Goal: Task Accomplishment & Management: Manage account settings

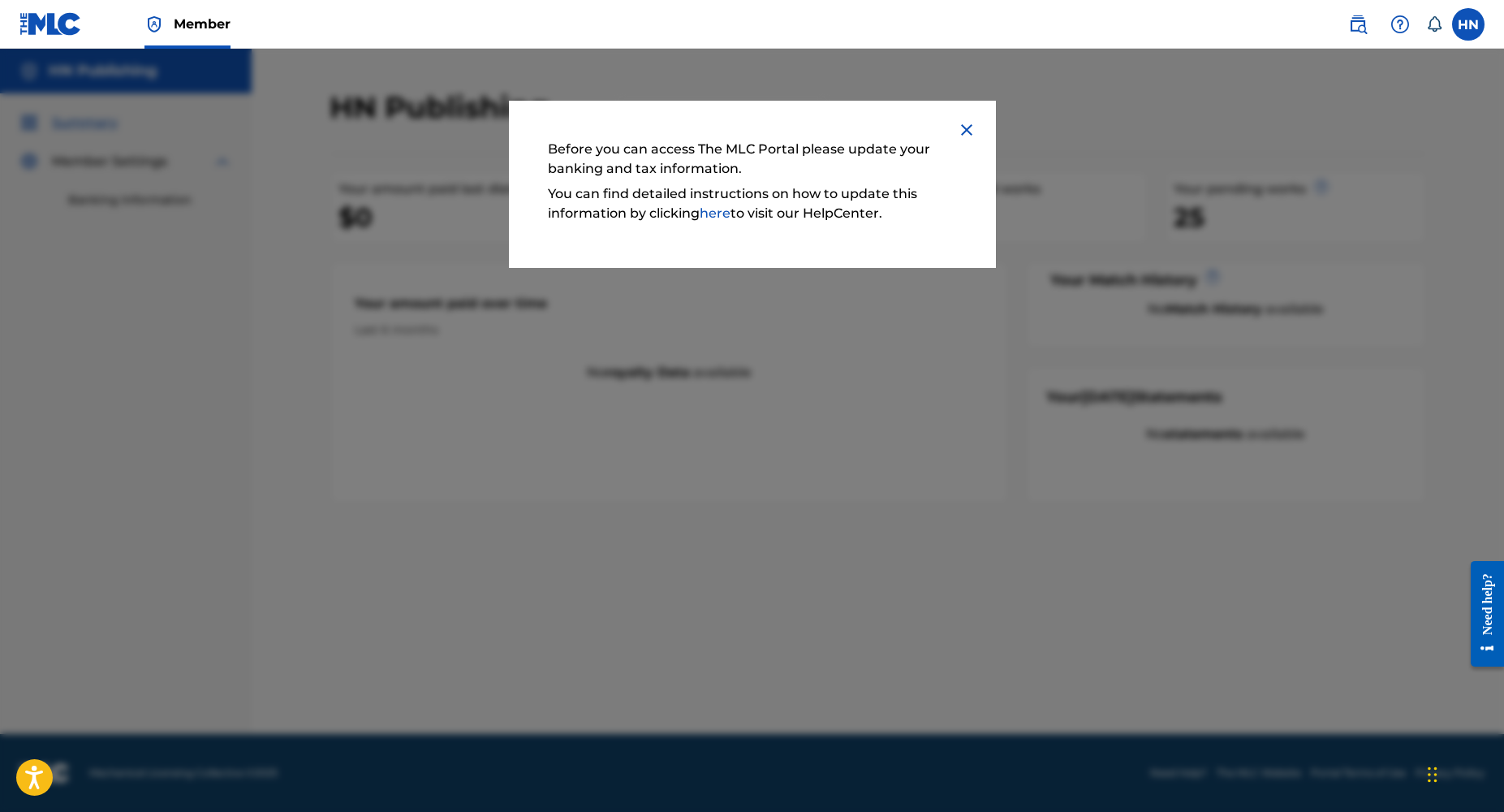
click at [964, 121] on img at bounding box center [967, 130] width 20 height 20
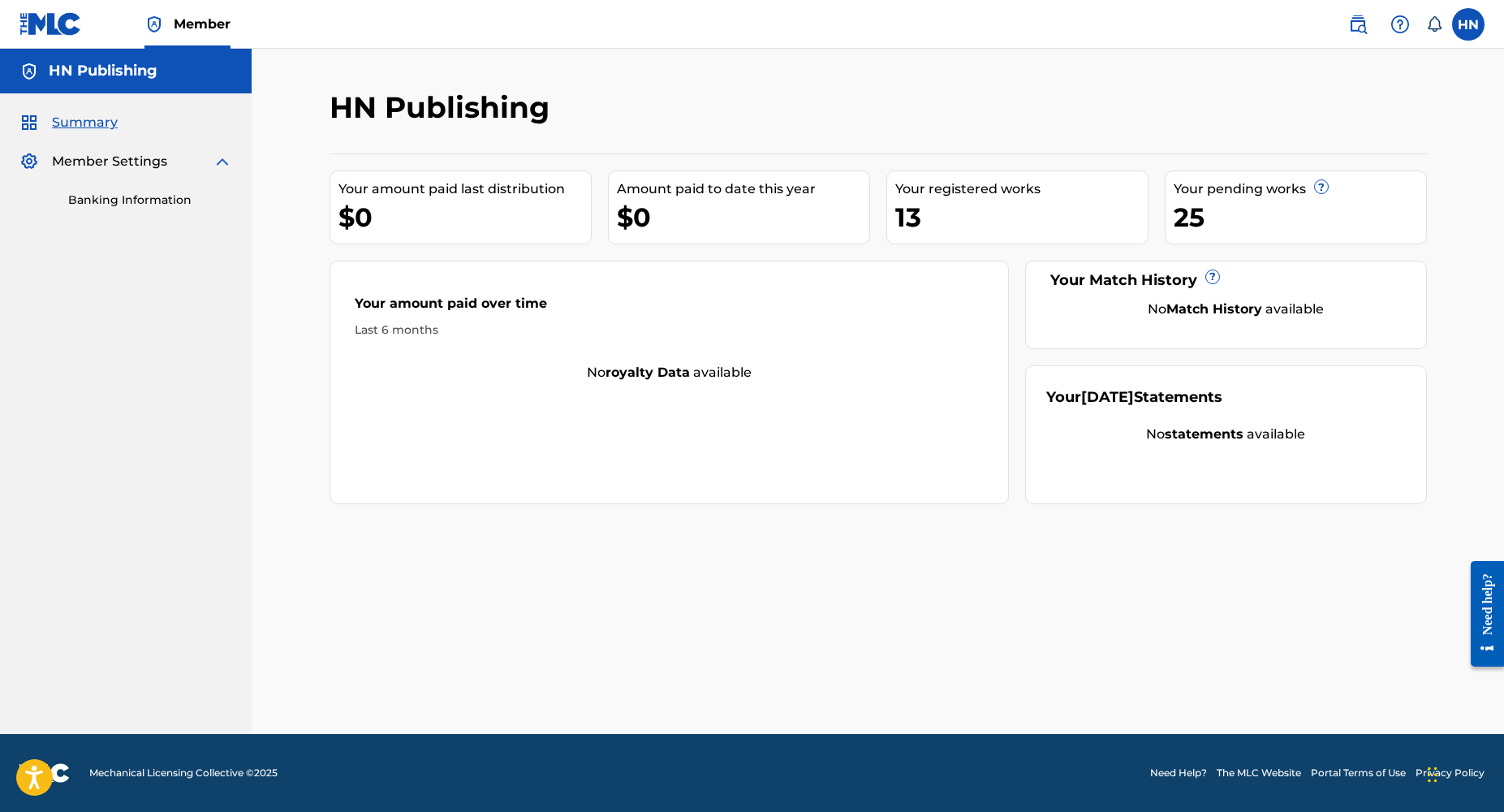
click at [113, 198] on link "Banking Information" at bounding box center [151, 199] width 164 height 17
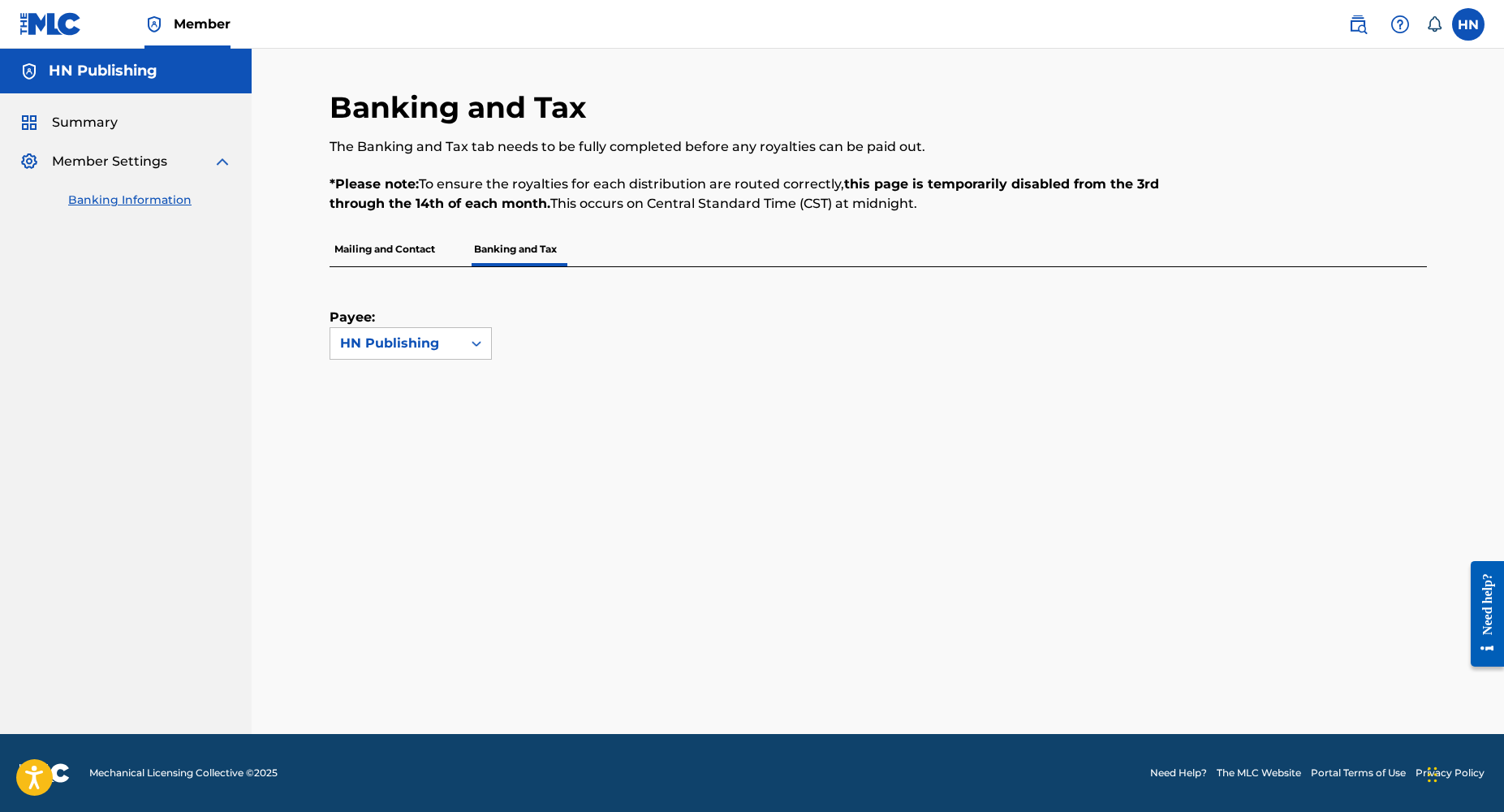
click at [400, 246] on p "Mailing and Contact" at bounding box center [384, 249] width 110 height 34
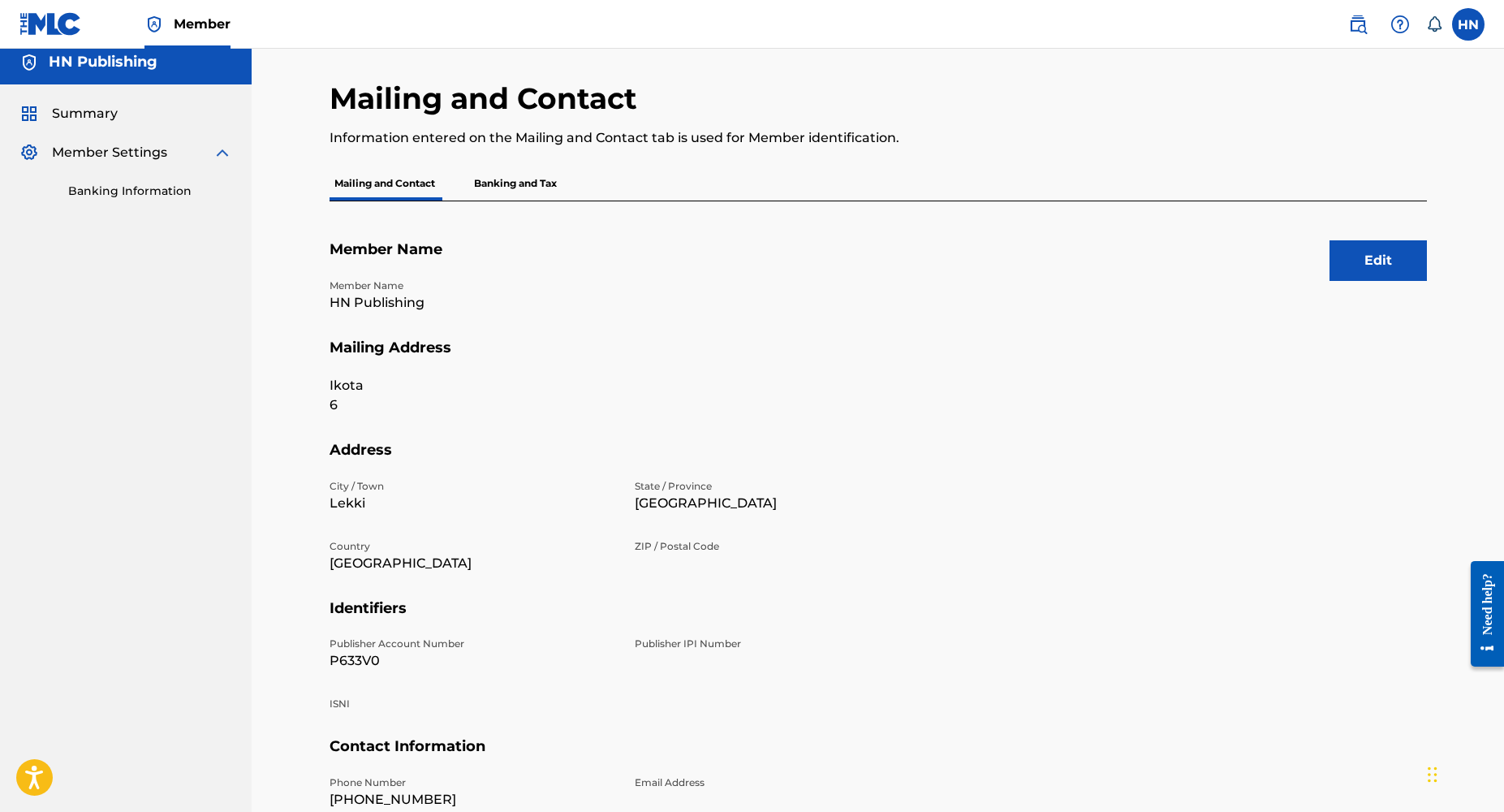
scroll to position [7, 0]
click at [544, 190] on p "Banking and Tax" at bounding box center [515, 185] width 93 height 34
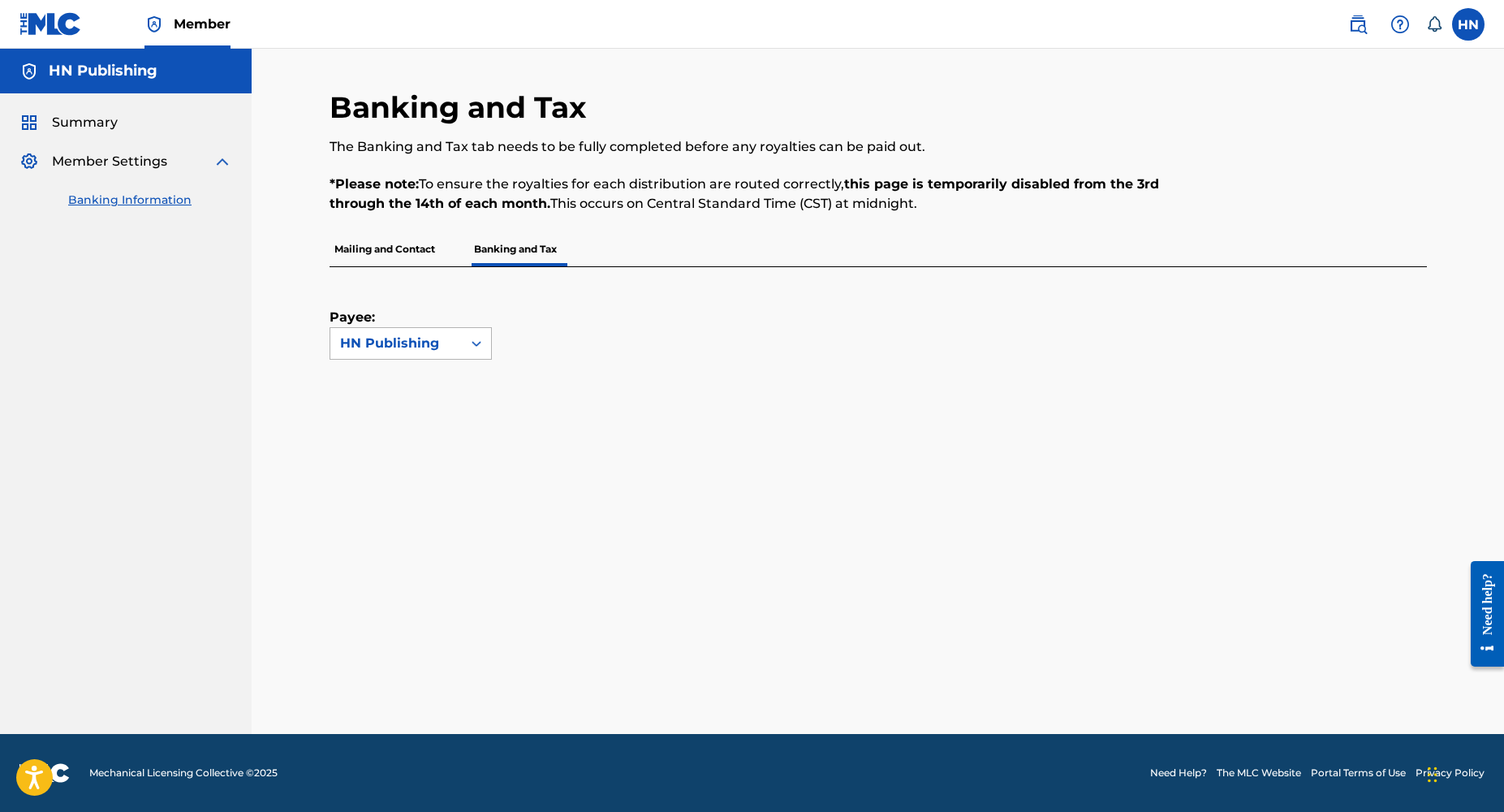
click at [446, 339] on div "HN Publishing" at bounding box center [396, 344] width 112 height 20
click at [513, 392] on div "Payee: HN Publishing" at bounding box center [878, 343] width 1097 height 152
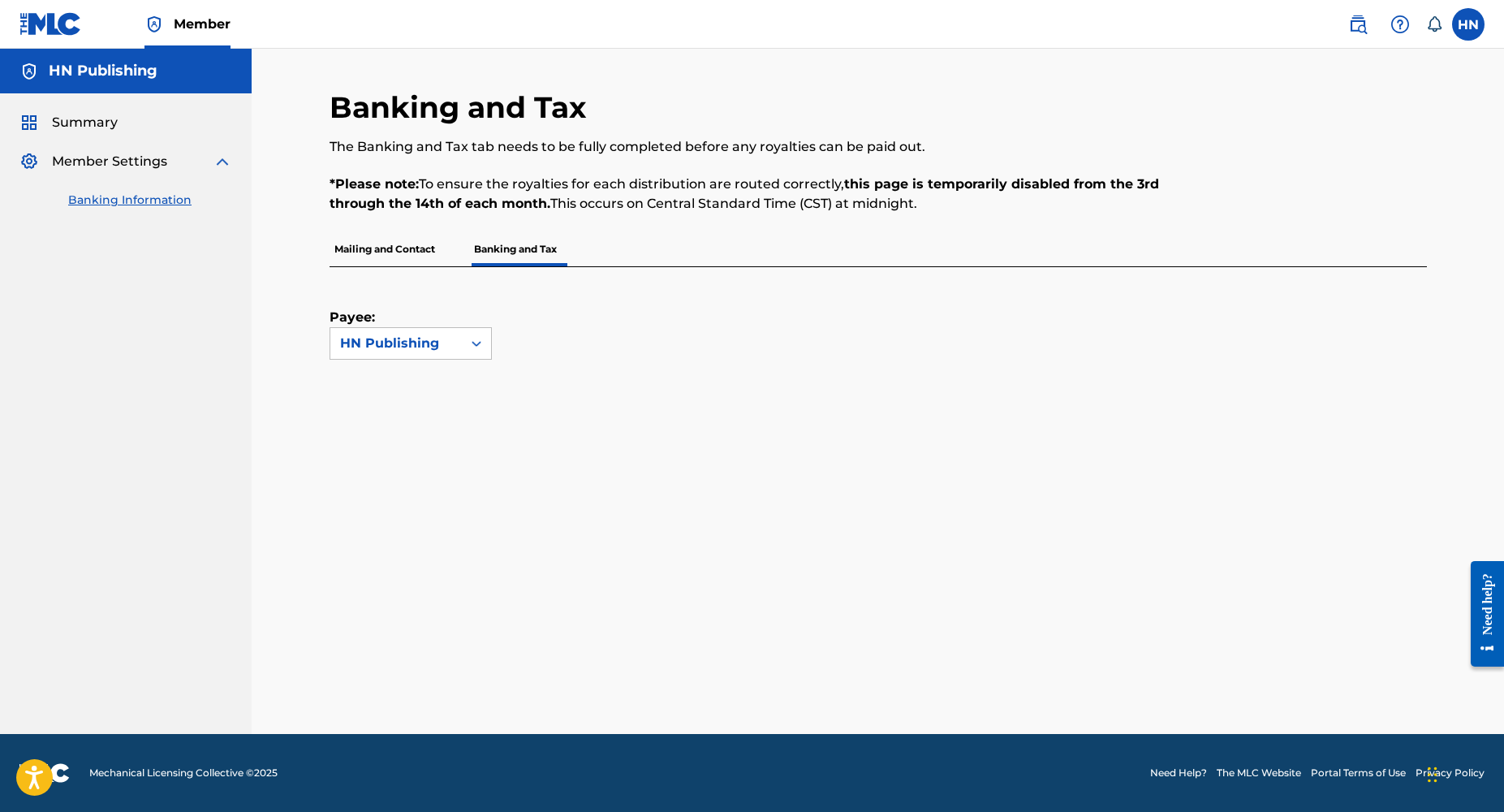
click at [90, 122] on span "Summary" at bounding box center [85, 123] width 66 height 20
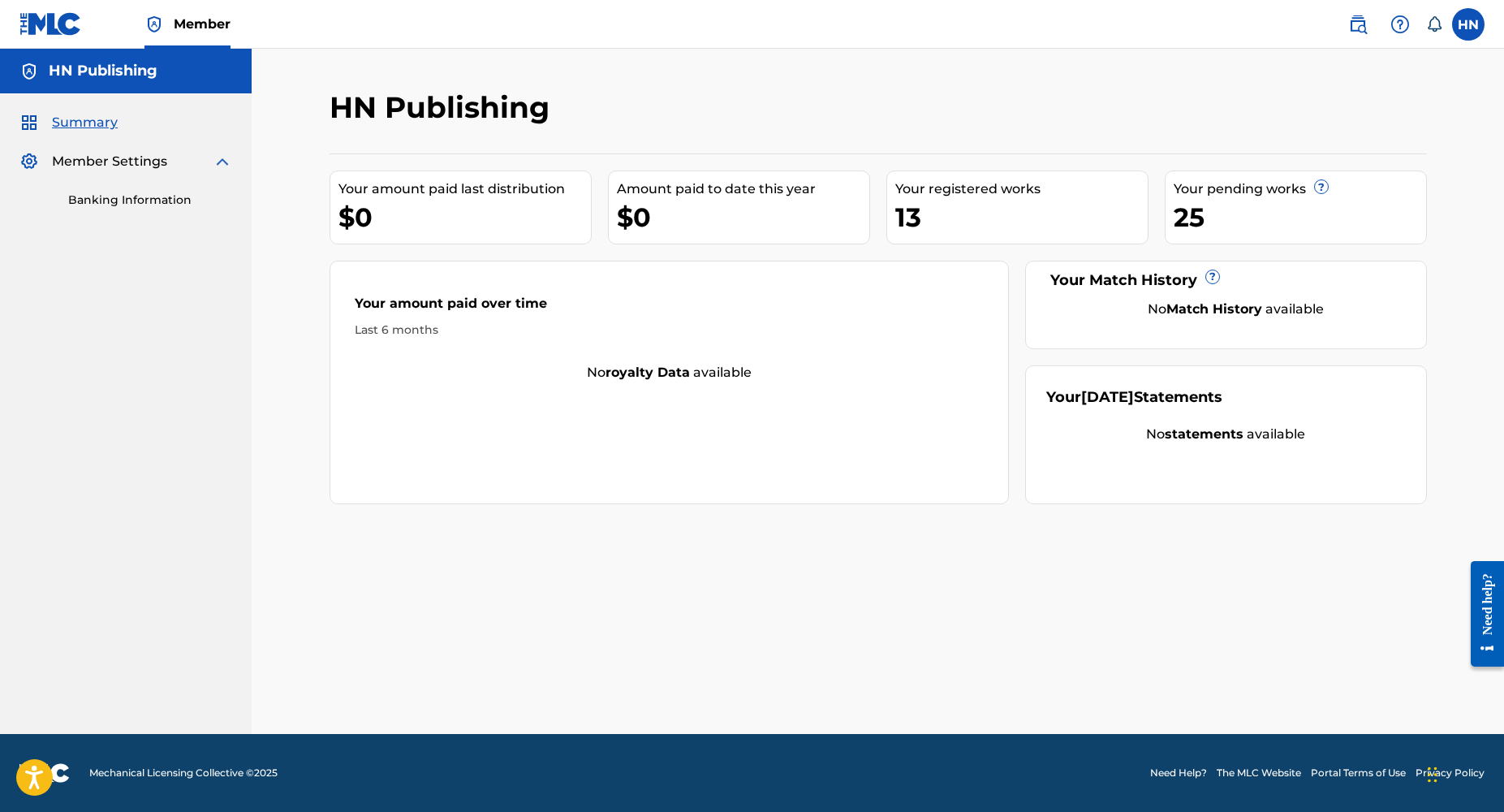
click at [168, 198] on link "Banking Information" at bounding box center [151, 199] width 164 height 17
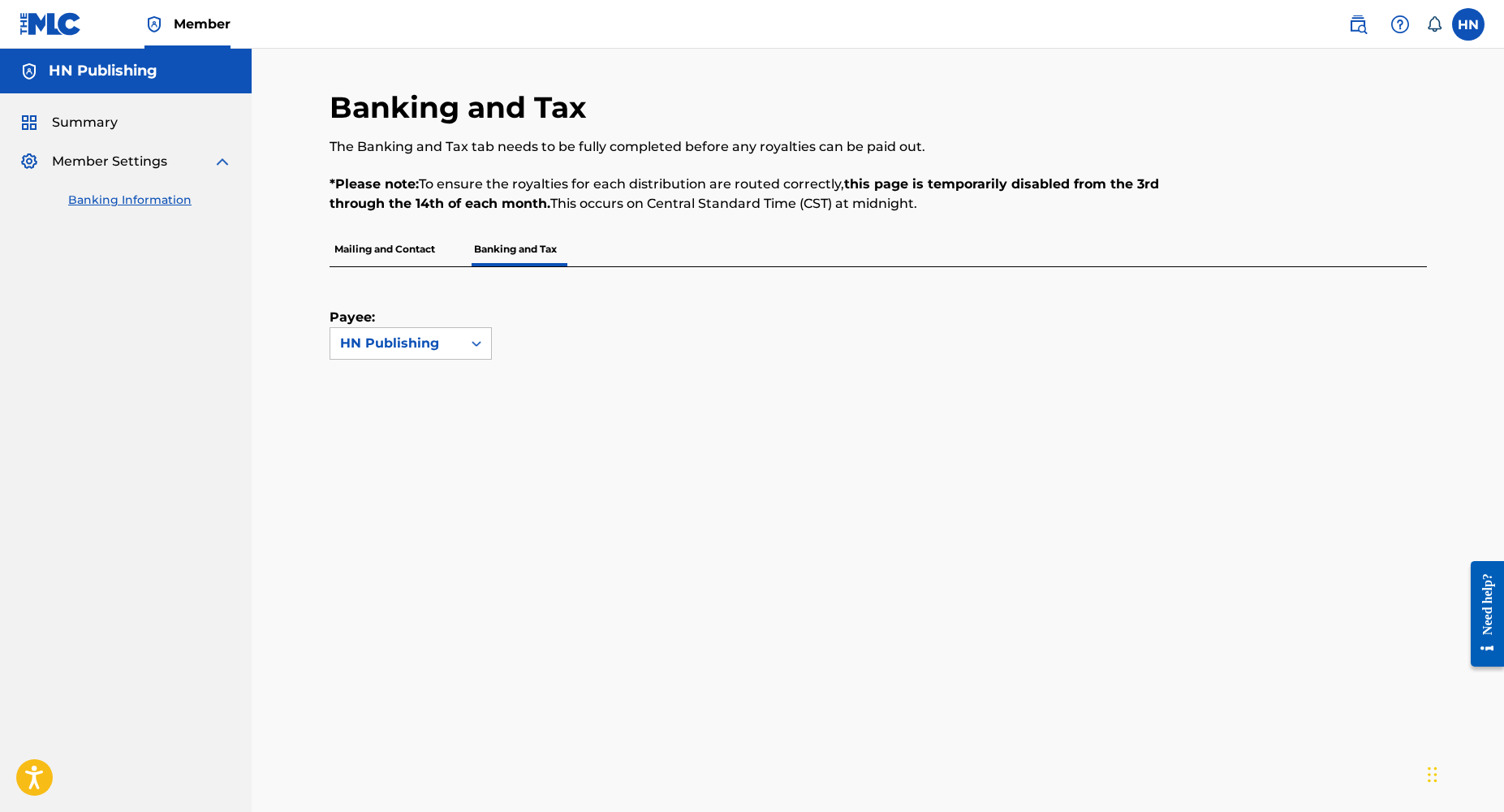
click at [383, 254] on p "Mailing and Contact" at bounding box center [384, 249] width 110 height 34
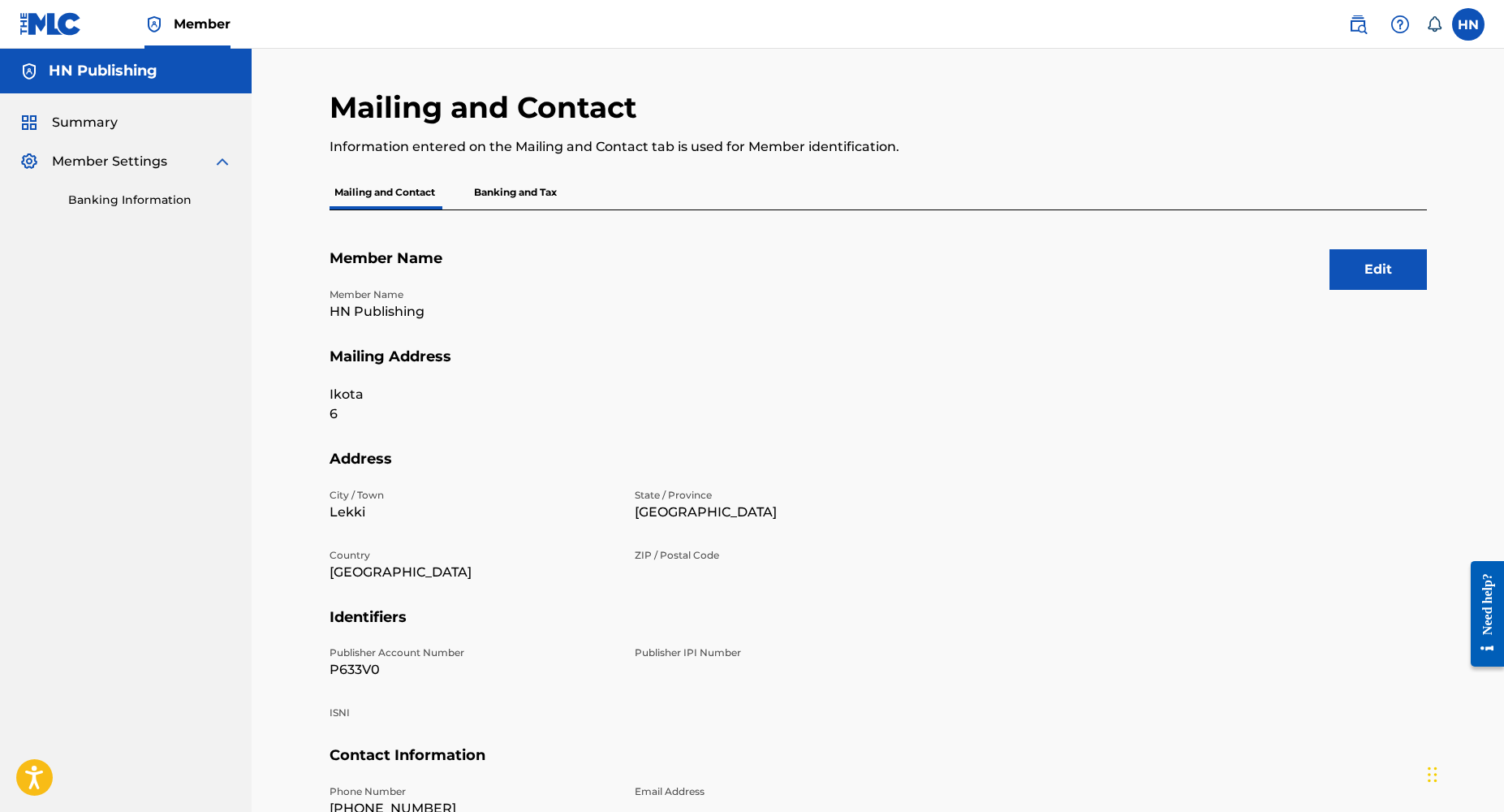
click at [117, 129] on div "Summary" at bounding box center [126, 123] width 213 height 20
click at [79, 119] on span "Summary" at bounding box center [85, 123] width 66 height 20
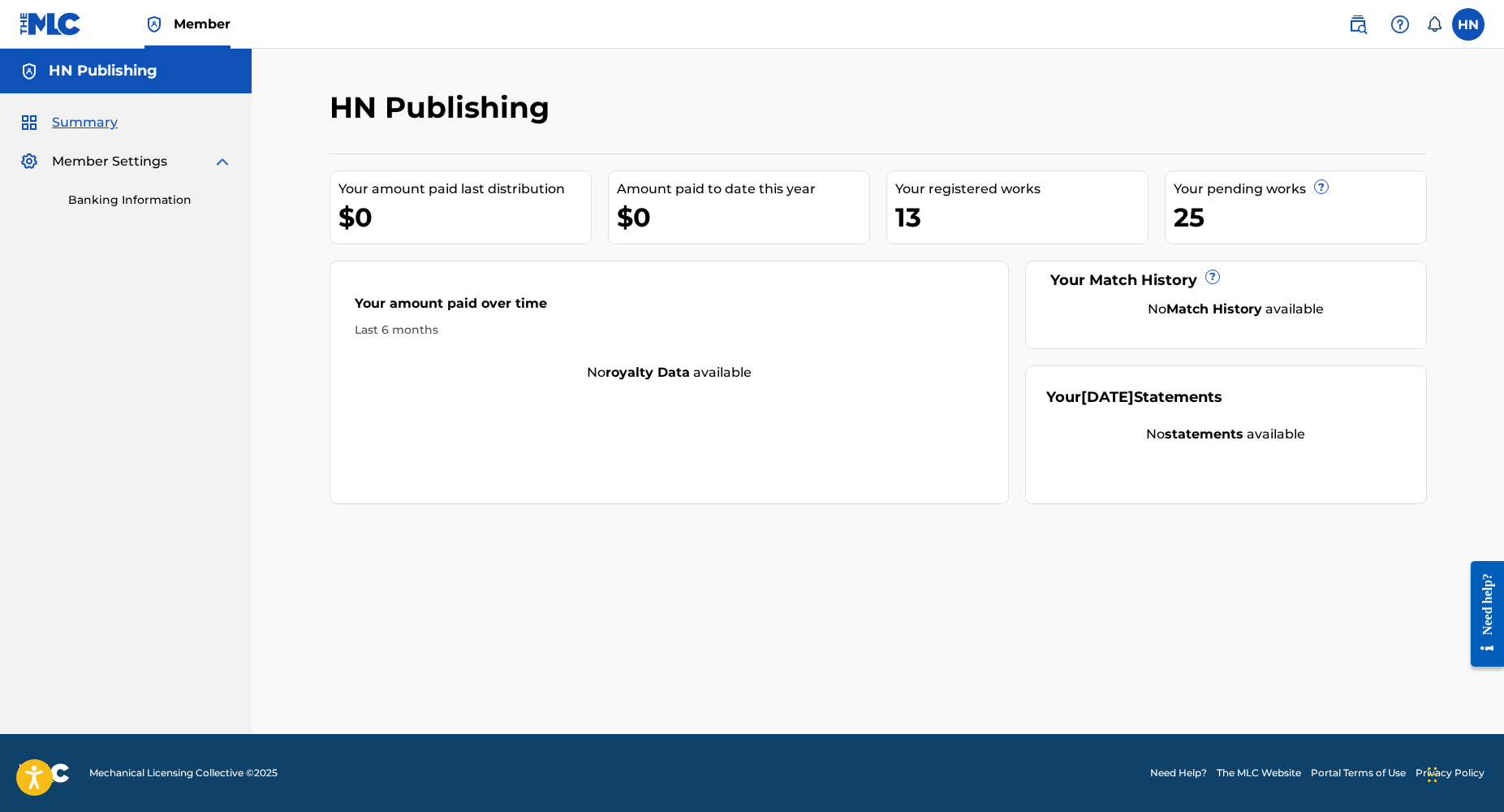
click at [190, 161] on div "Member Settings" at bounding box center [126, 161] width 213 height 20
click at [28, 20] on img at bounding box center [51, 23] width 62 height 23
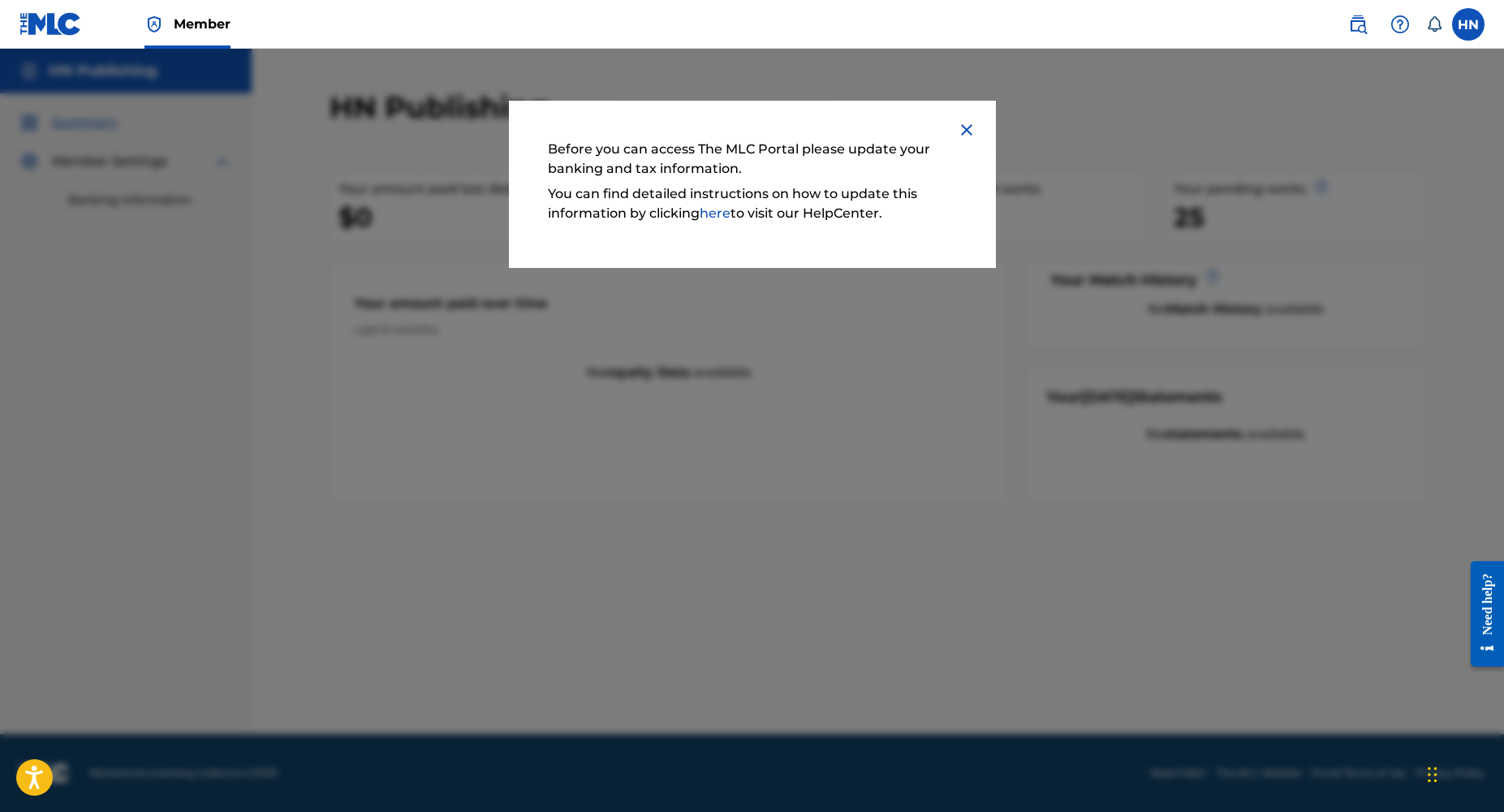
click at [971, 134] on img at bounding box center [967, 130] width 20 height 20
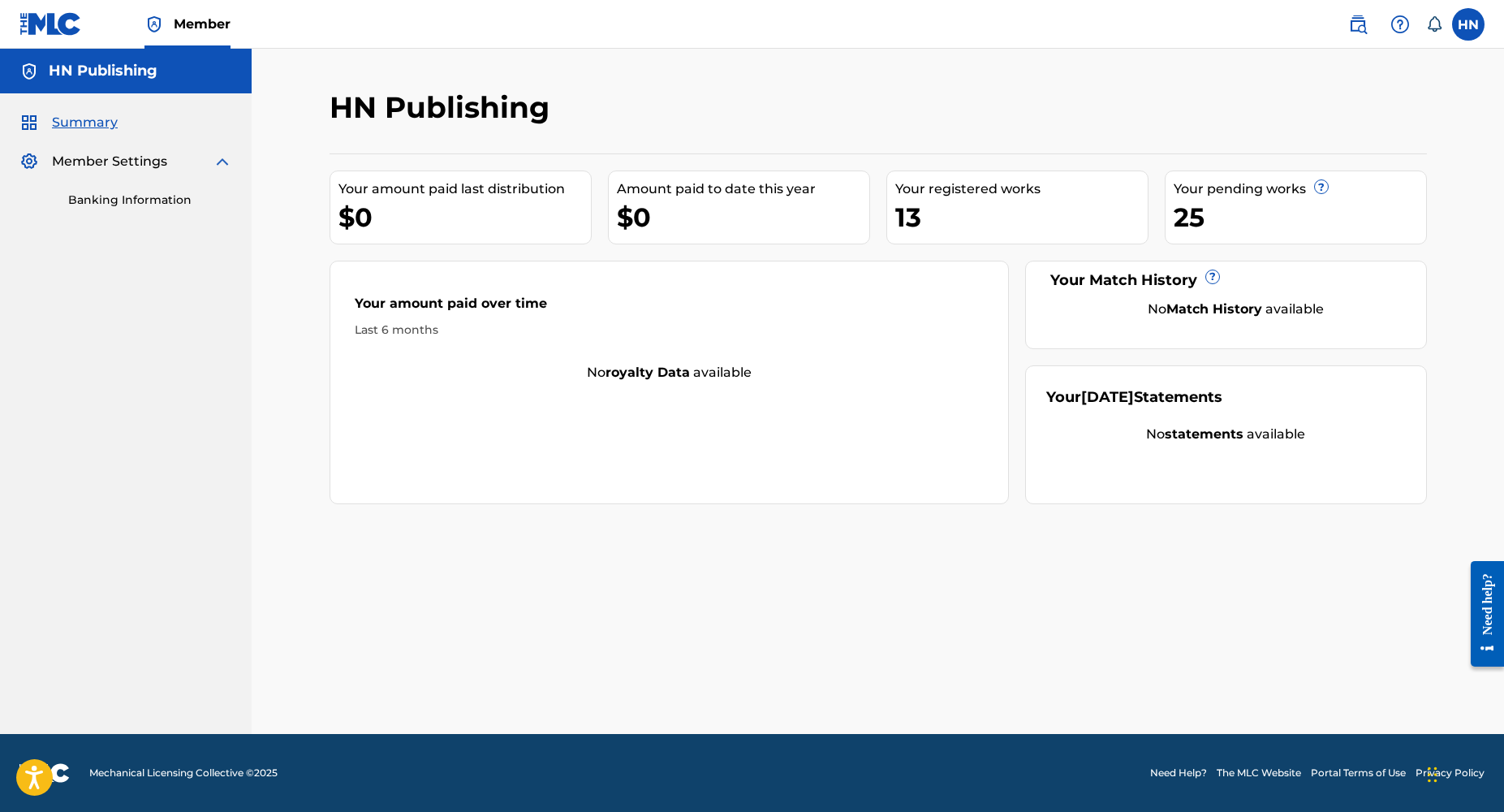
click at [144, 210] on div "Summary Member Settings Banking Information" at bounding box center [125, 160] width 252 height 134
click at [110, 190] on div "Banking Information" at bounding box center [126, 189] width 213 height 37
click at [116, 198] on link "Banking Information" at bounding box center [151, 199] width 164 height 17
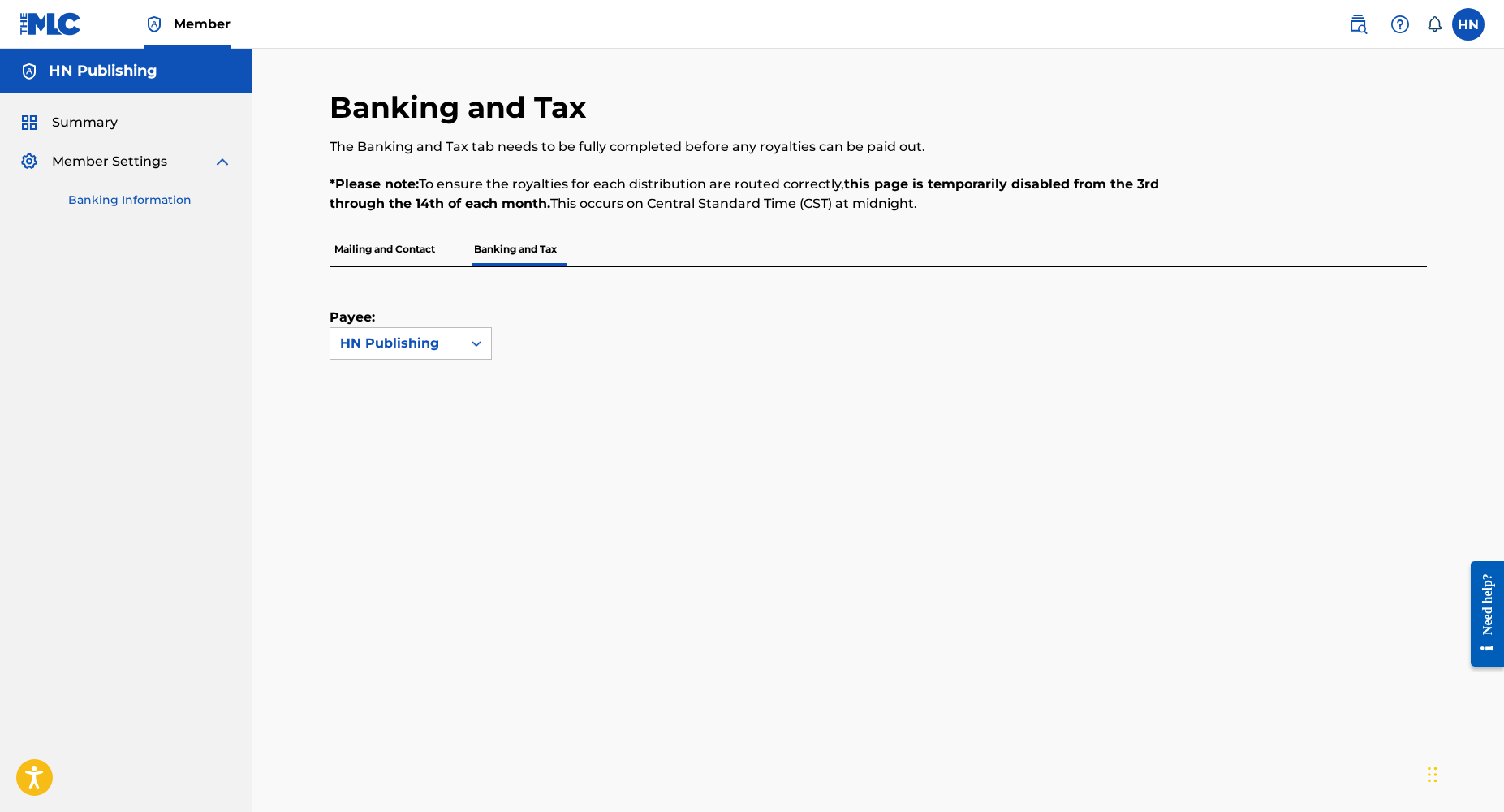
click at [1461, 17] on label at bounding box center [1468, 24] width 32 height 32
click at [1468, 24] on input "[PERSON_NAME] Nome [EMAIL_ADDRESS][DOMAIN_NAME] Notification Preferences Profil…" at bounding box center [1468, 24] width 0 height 0
click at [1320, 176] on link "Notification Preferences" at bounding box center [1352, 174] width 119 height 14
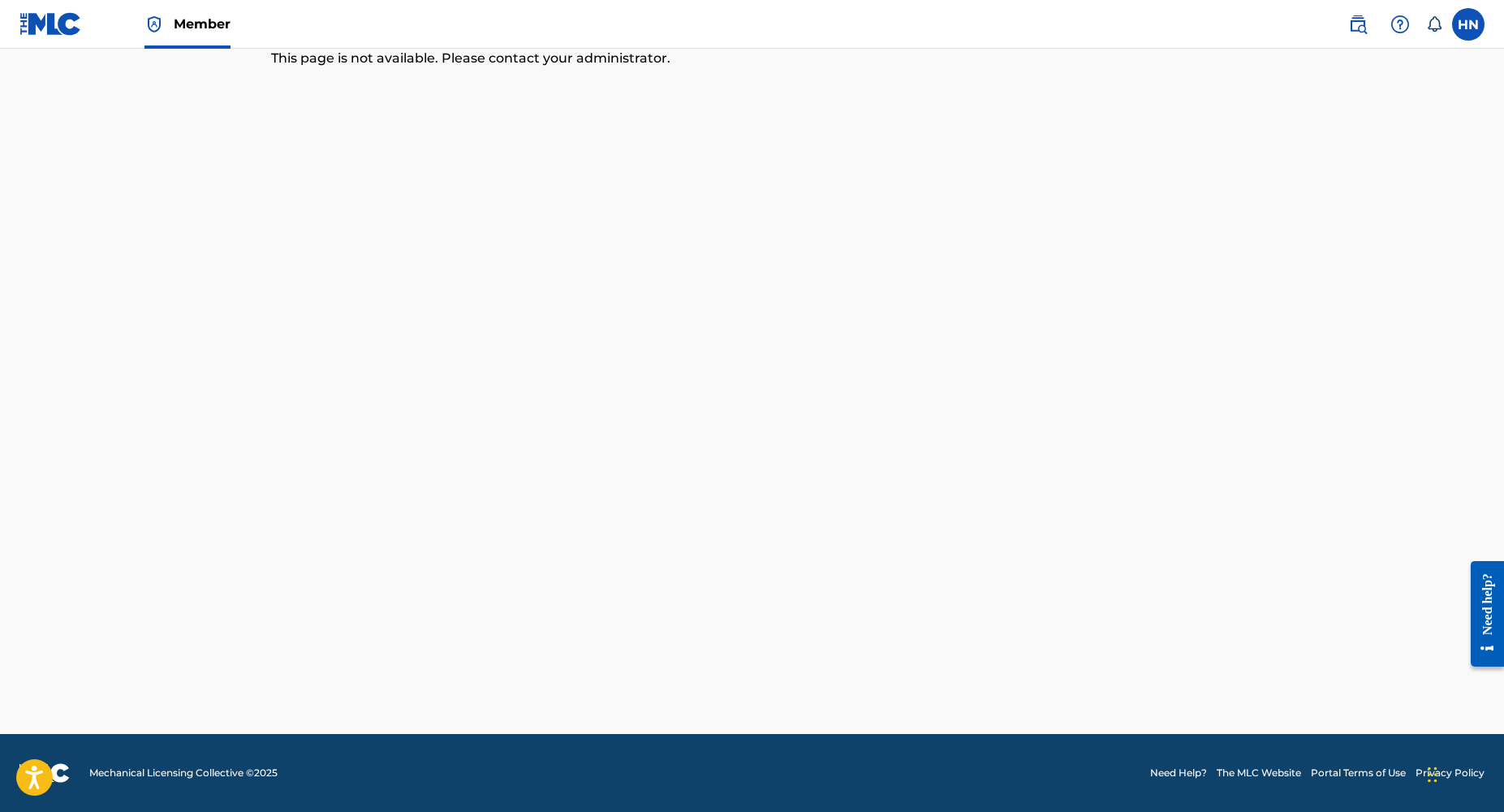
click at [214, 27] on span "Member" at bounding box center [202, 23] width 57 height 19
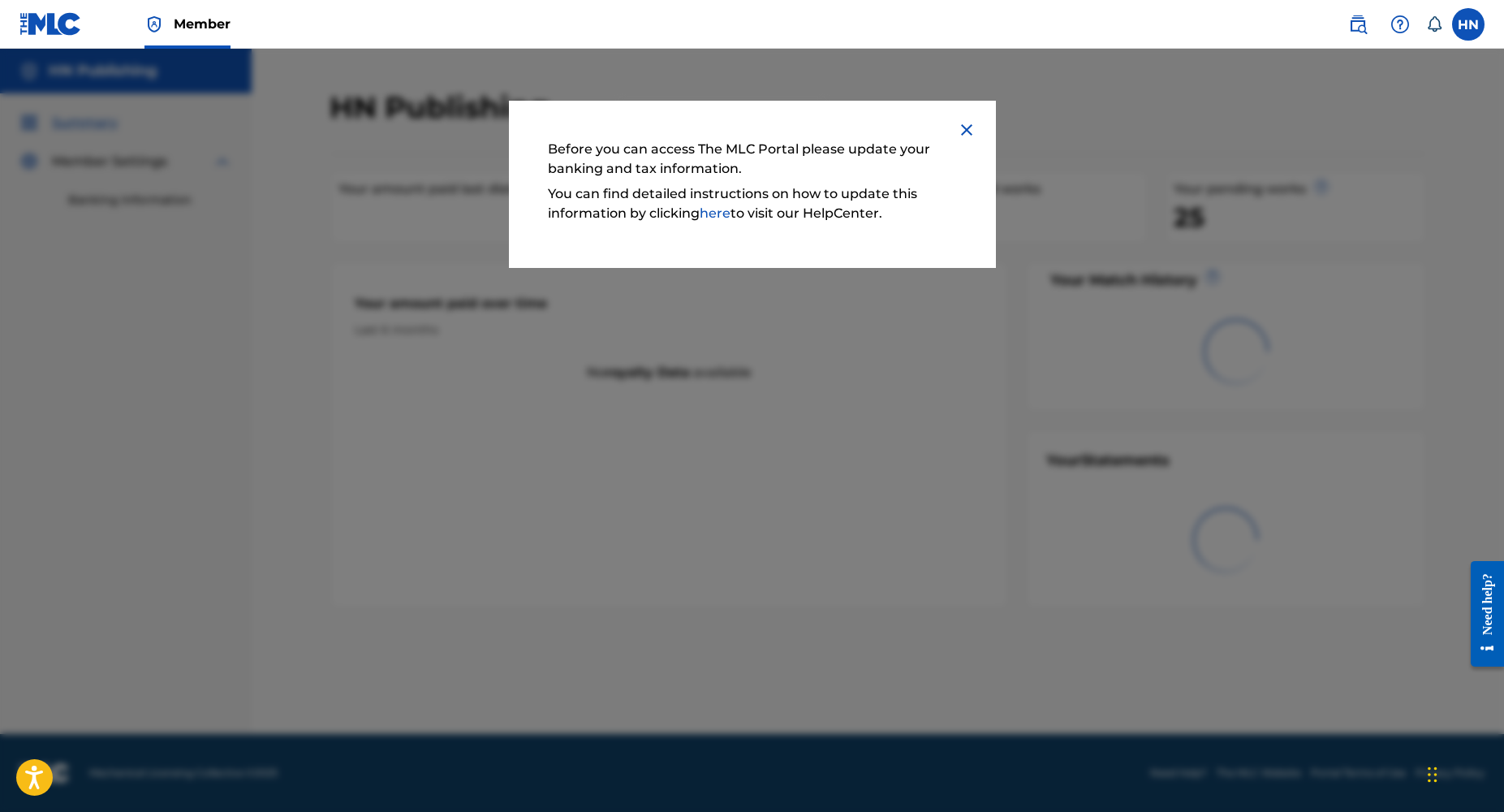
click at [69, 17] on img at bounding box center [51, 23] width 62 height 23
click at [965, 130] on img at bounding box center [967, 130] width 20 height 20
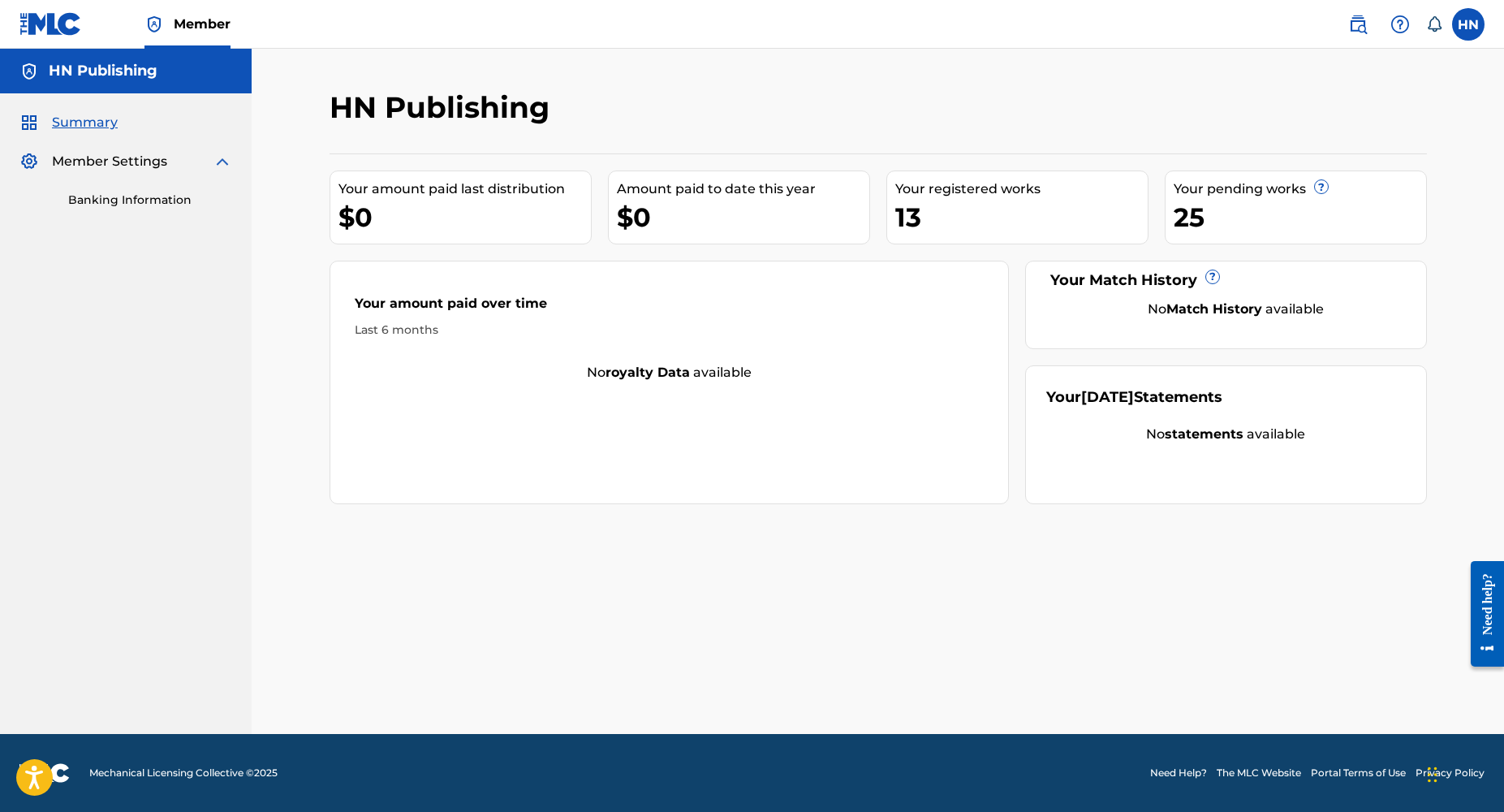
click at [1475, 25] on label at bounding box center [1468, 24] width 32 height 32
click at [1468, 24] on input "[PERSON_NAME] Nome [EMAIL_ADDRESS][DOMAIN_NAME] Notification Preferences Profil…" at bounding box center [1468, 24] width 0 height 0
click at [1306, 206] on link "Profile" at bounding box center [1308, 202] width 32 height 14
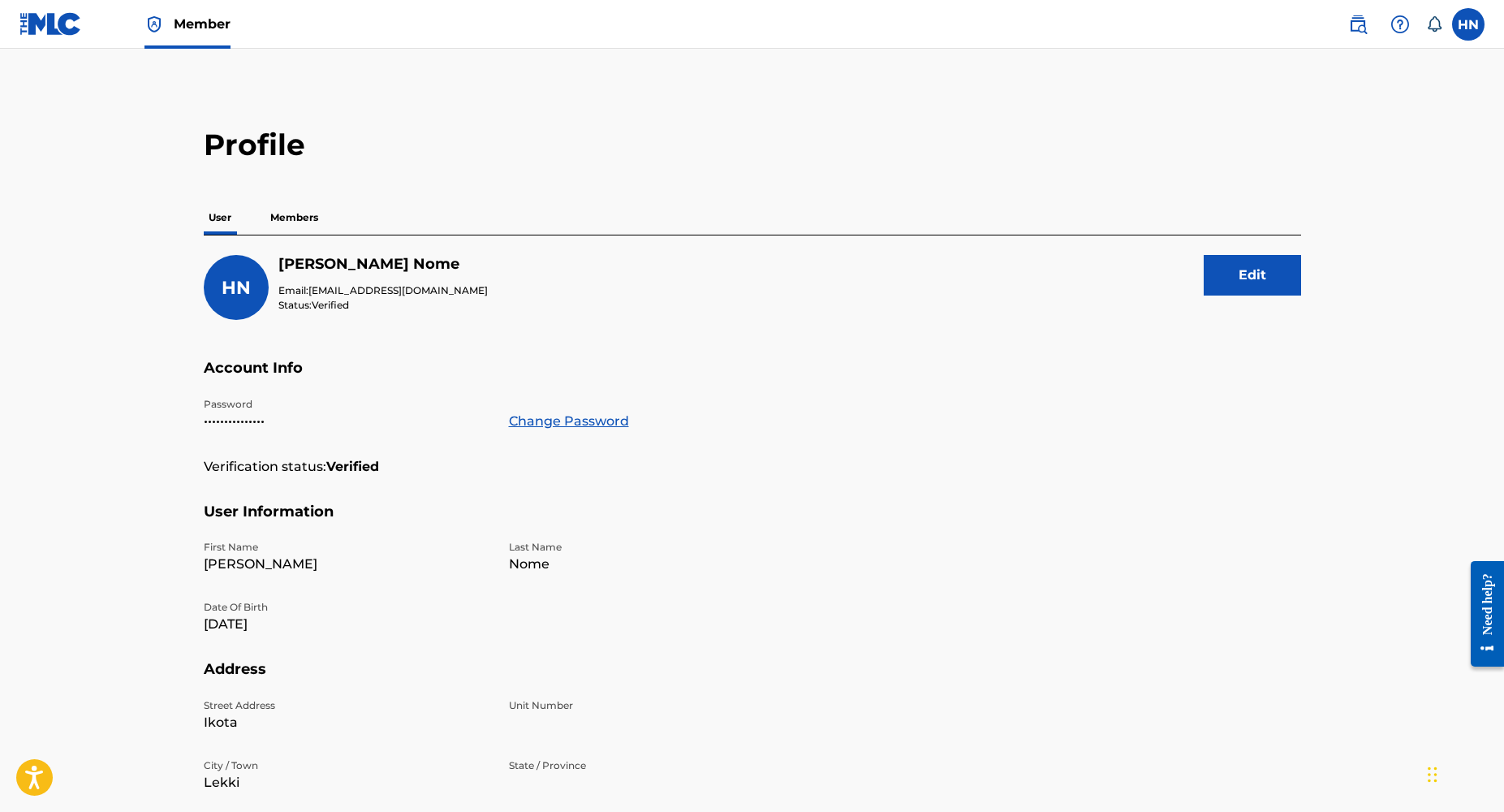
click at [1471, 32] on label at bounding box center [1468, 24] width 32 height 32
click at [1468, 24] on input "[PERSON_NAME] Nome [EMAIL_ADDRESS][DOMAIN_NAME] Notification Preferences Profil…" at bounding box center [1468, 24] width 0 height 0
click at [1314, 230] on p "Log out" at bounding box center [1311, 229] width 38 height 14
click at [1468, 24] on input "[PERSON_NAME] Nome [EMAIL_ADDRESS][DOMAIN_NAME] Notification Preferences Profil…" at bounding box center [1468, 24] width 0 height 0
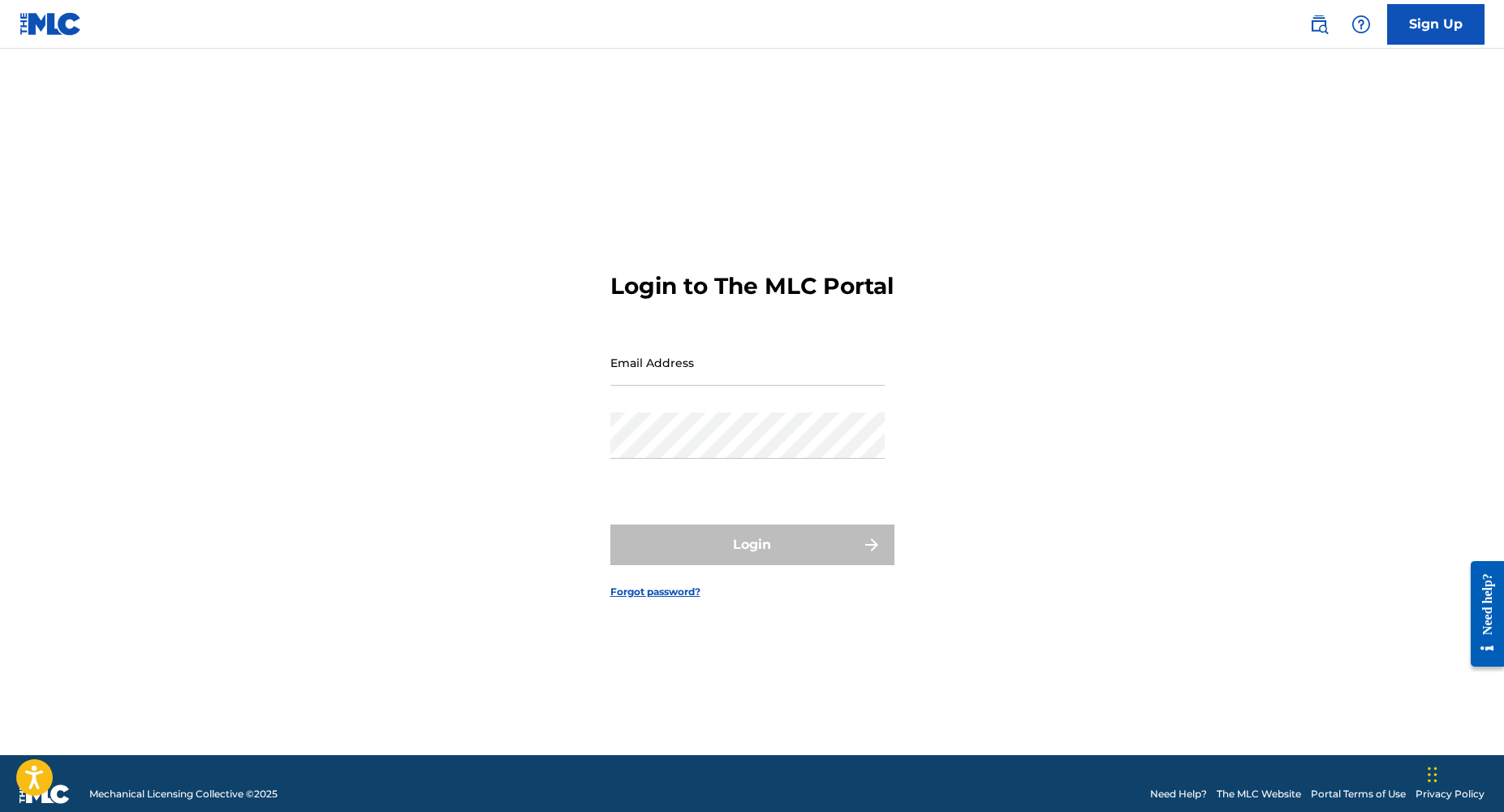
type input "[EMAIL_ADDRESS][DOMAIN_NAME]"
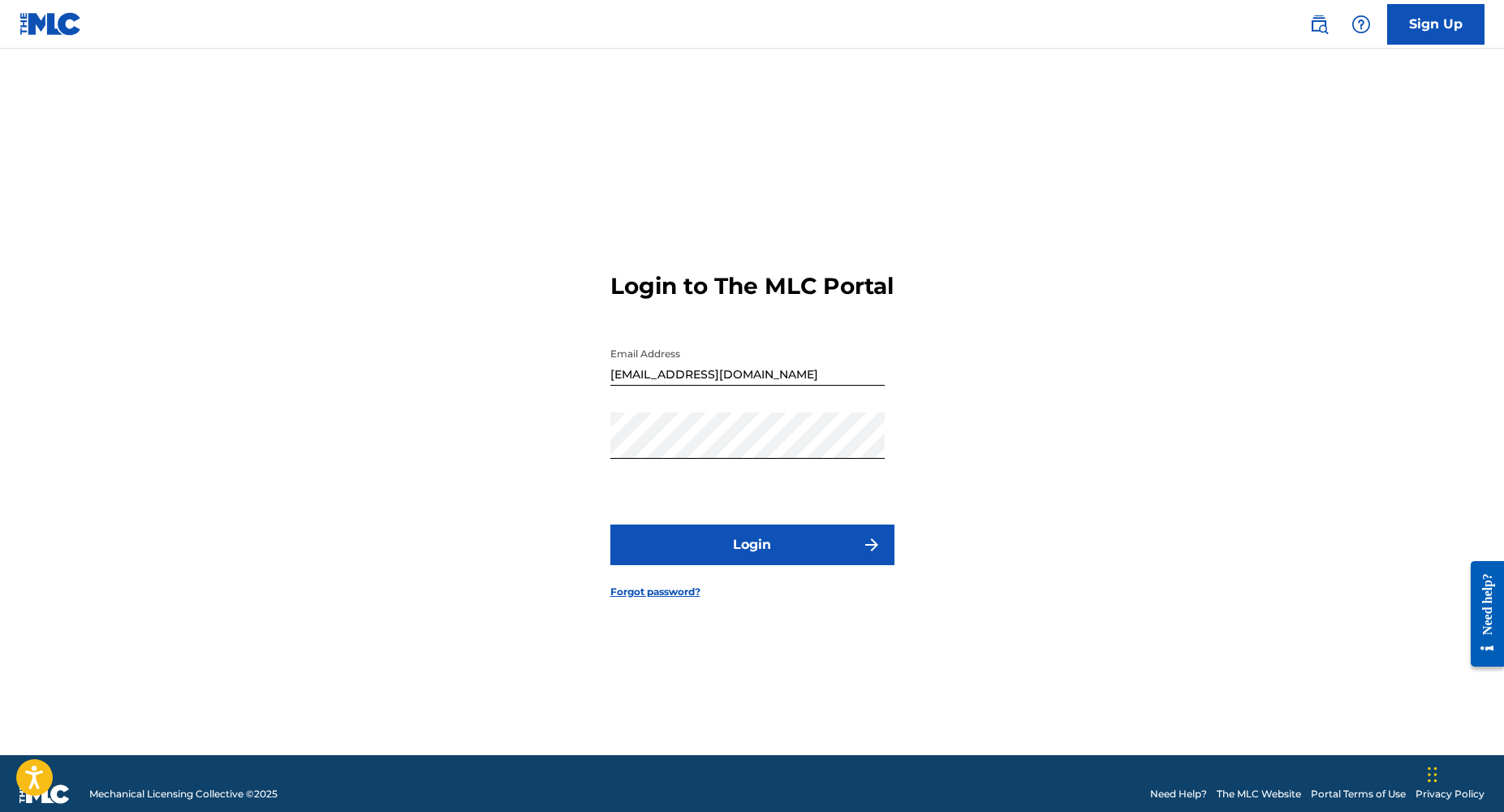
click at [752, 562] on button "Login" at bounding box center [752, 544] width 284 height 41
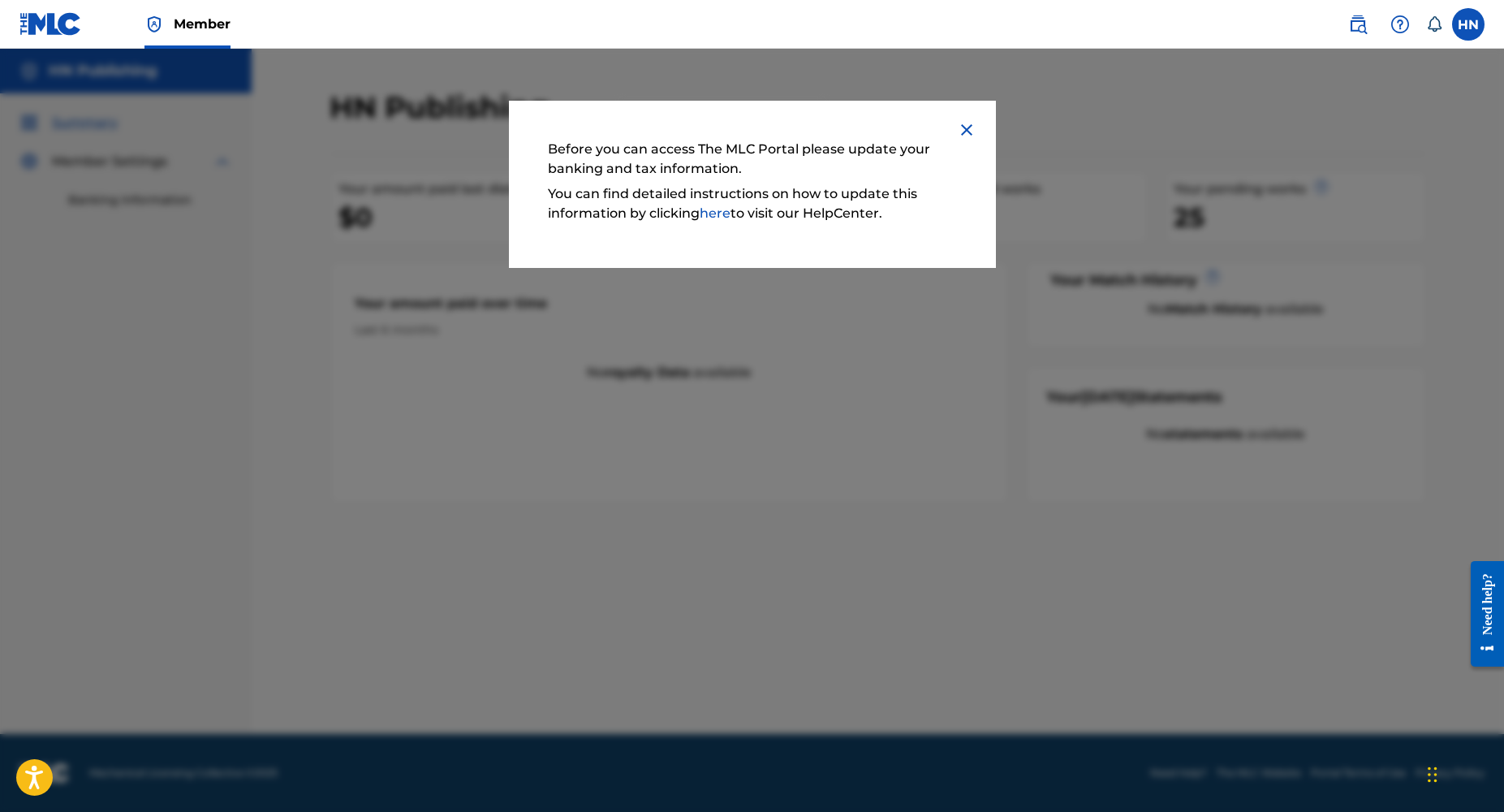
click at [958, 125] on img at bounding box center [967, 130] width 20 height 20
